Goal: Information Seeking & Learning: Check status

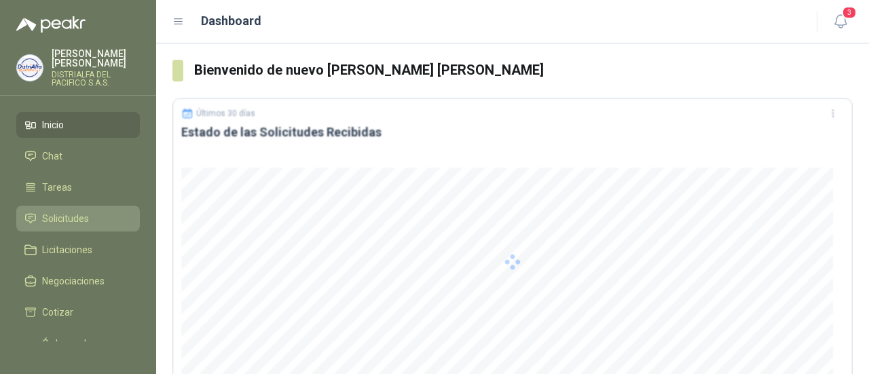
click at [88, 226] on link "Solicitudes" at bounding box center [78, 219] width 124 height 26
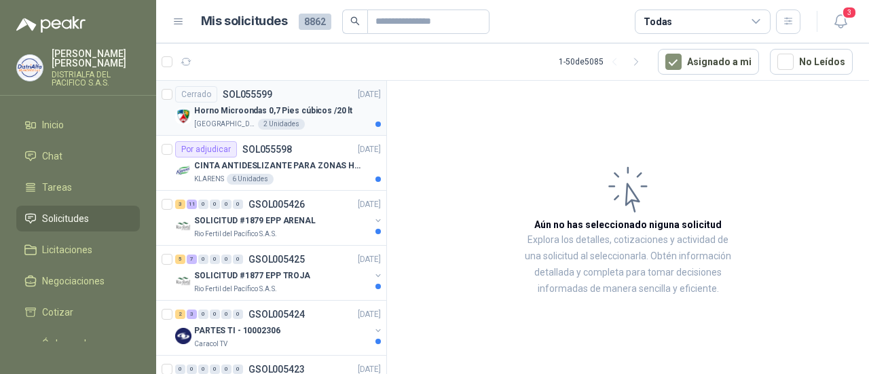
click at [309, 119] on div "[GEOGRAPHIC_DATA]" at bounding box center [287, 124] width 187 height 11
click at [309, 157] on div "CINTA ANTIDESLIZANTE PARA ZONAS HUMEDAS" at bounding box center [287, 165] width 187 height 16
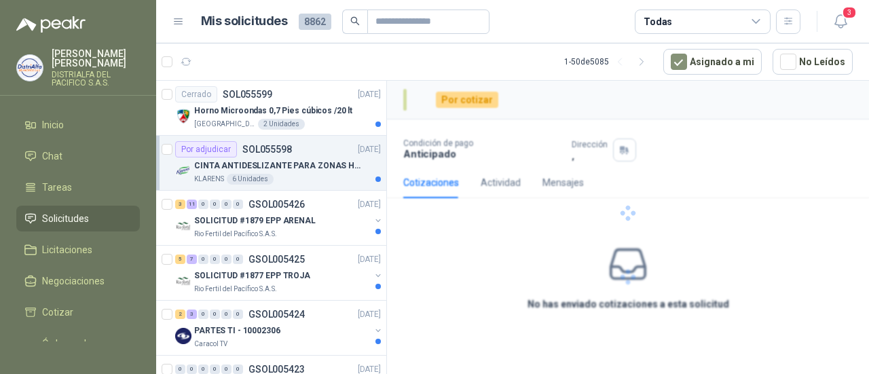
click at [315, 168] on p "CINTA ANTIDESLIZANTE PARA ZONAS HUMEDAS" at bounding box center [278, 165] width 169 height 13
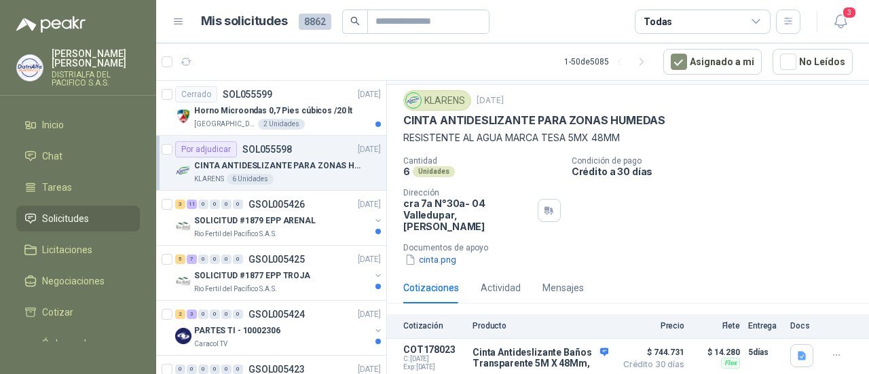
scroll to position [48, 0]
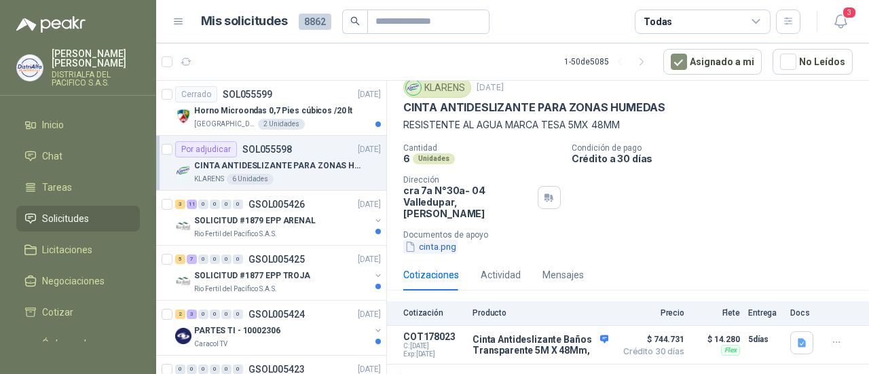
click at [442, 240] on button "cinta.png" at bounding box center [430, 247] width 54 height 14
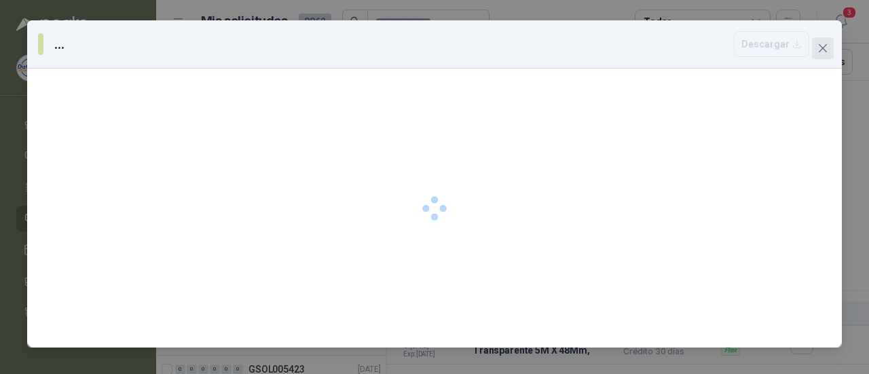
click at [824, 48] on icon "close" at bounding box center [822, 48] width 11 height 11
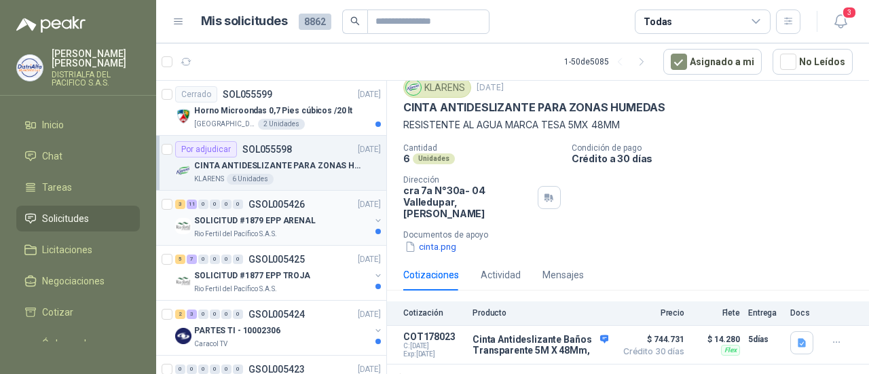
click at [309, 219] on div "SOLICITUD #1879 EPP ARENAL" at bounding box center [282, 220] width 176 height 16
click at [320, 229] on div "Rio Fertil del Pacífico S.A.S." at bounding box center [282, 234] width 176 height 11
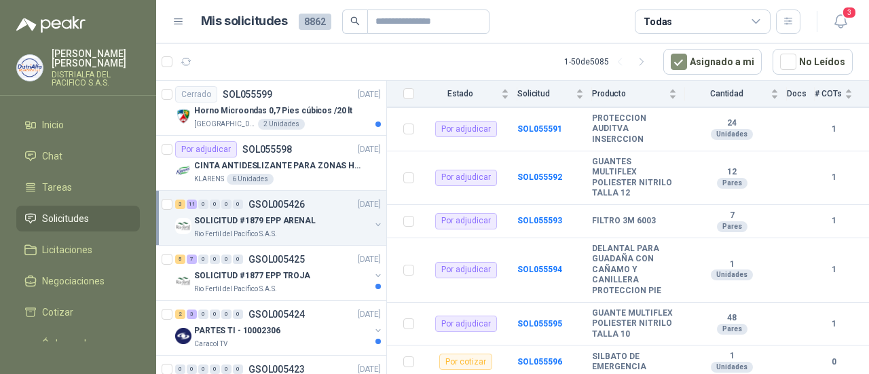
scroll to position [487, 0]
click at [250, 280] on p "SOLICITUD #1877 EPP TROJA" at bounding box center [252, 275] width 116 height 13
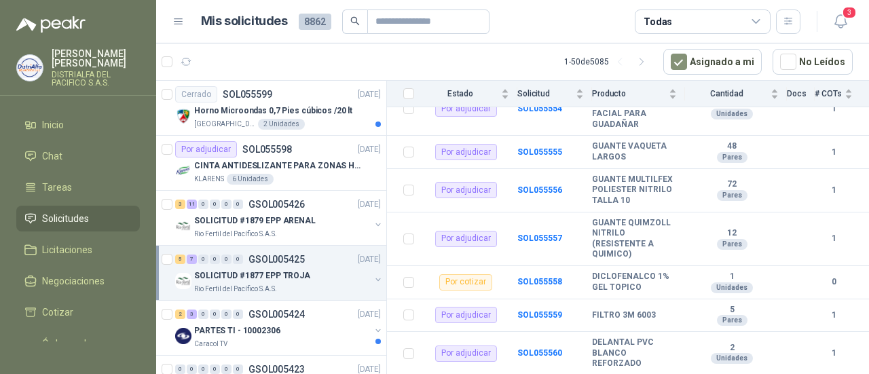
scroll to position [238, 0]
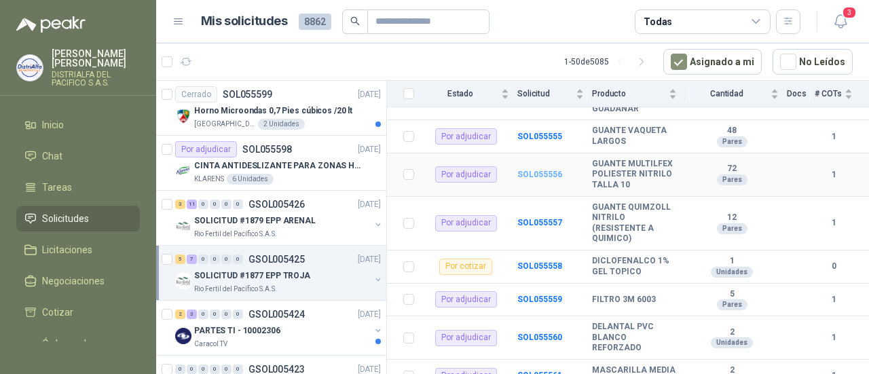
click at [533, 178] on b "SOL055556" at bounding box center [539, 175] width 45 height 10
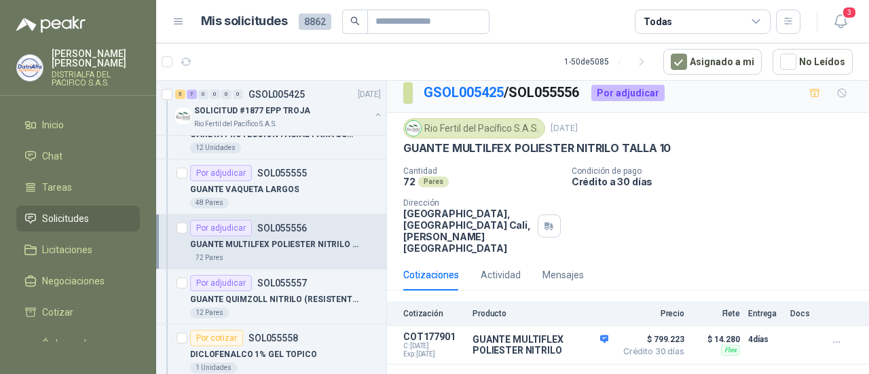
scroll to position [502, 0]
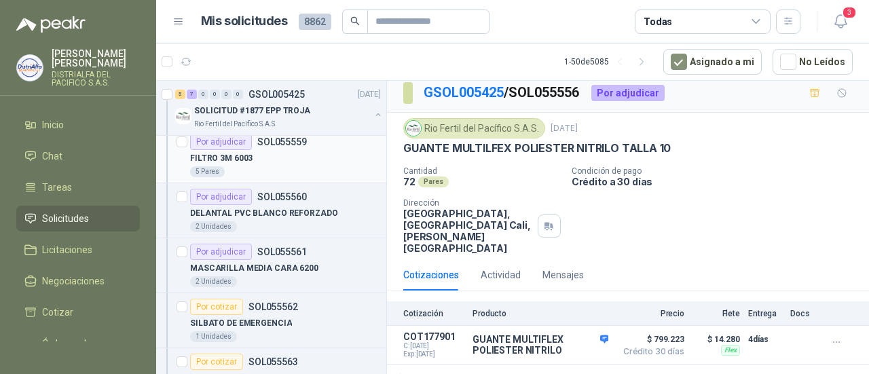
click at [322, 162] on div "FILTRO 3M 6003" at bounding box center [285, 158] width 191 height 16
click at [319, 227] on div "2 Unidades" at bounding box center [285, 226] width 191 height 11
click at [320, 322] on div "SILBATO DE EMERGENCIA" at bounding box center [285, 323] width 191 height 16
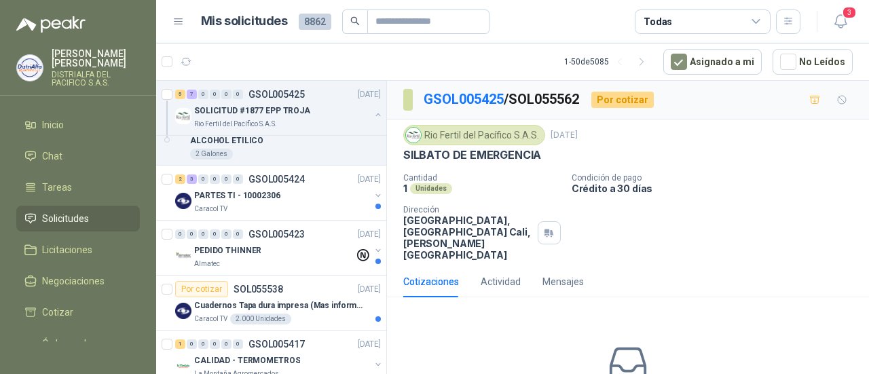
scroll to position [800, 0]
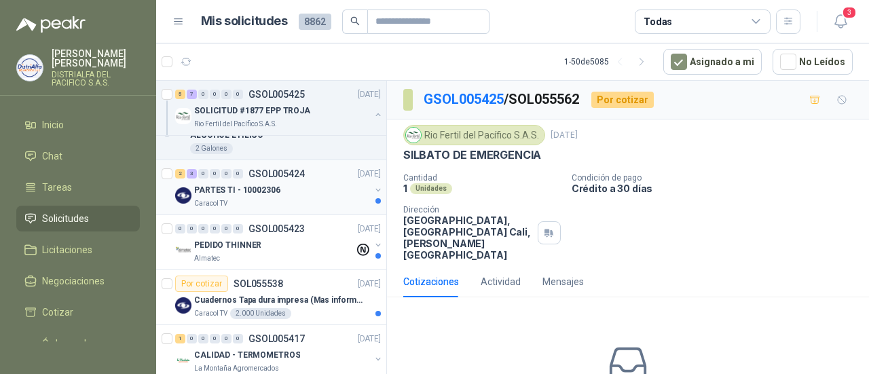
click at [260, 200] on div "Caracol TV" at bounding box center [282, 203] width 176 height 11
